Goal: Information Seeking & Learning: Learn about a topic

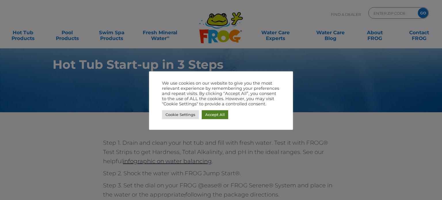
click at [214, 116] on link "Accept All" at bounding box center [215, 114] width 26 height 9
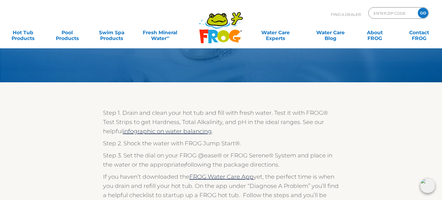
scroll to position [32, 0]
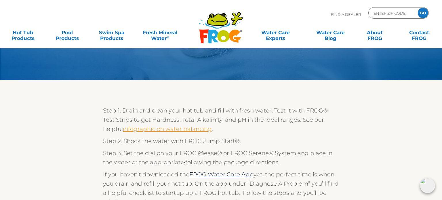
click at [201, 131] on link "infographic on water balancing" at bounding box center [167, 128] width 89 height 7
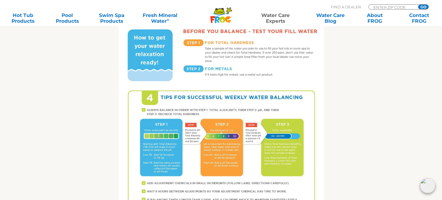
scroll to position [328, 0]
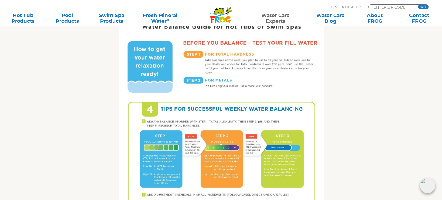
click at [291, 80] on img at bounding box center [220, 111] width 205 height 265
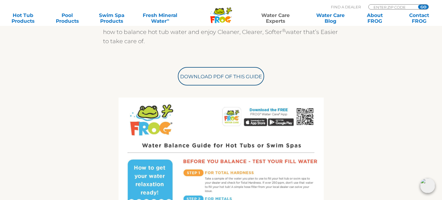
scroll to position [211, 0]
